Goal: Task Accomplishment & Management: Complete application form

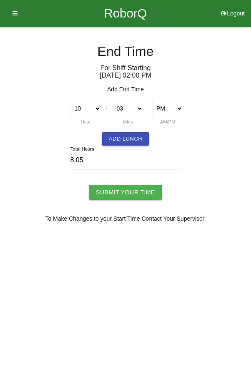
select select "10"
select select "3"
select select "2"
click at [130, 108] on select "00 01 02 03 04 05 06 07 08 09 10 11 12 13 14 15 16 17 18 19 20 21 22 23 24 25 2…" at bounding box center [128, 109] width 31 height 18
select select "0"
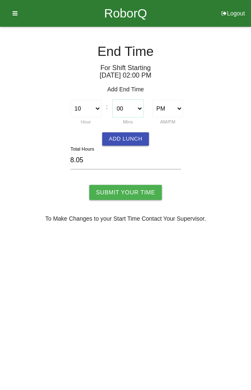
type input "8.00"
click at [125, 141] on button "Add Lunch" at bounding box center [125, 138] width 47 height 13
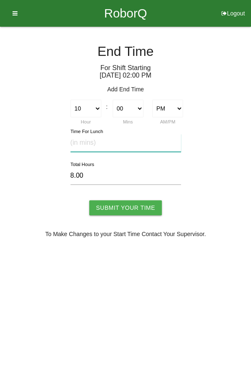
click at [160, 145] on input "text" at bounding box center [125, 143] width 110 height 18
type input "20"
type input "7.67"
click at [125, 208] on input "Submit Your Time" at bounding box center [125, 207] width 73 height 15
type input "Processing..."
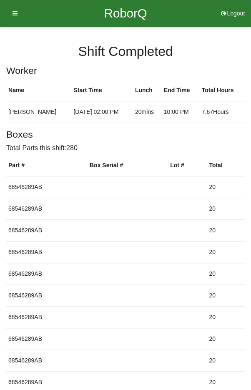
click at [234, 6] on button "Logout" at bounding box center [233, 3] width 36 height 6
select select "Worker"
